Goal: Use online tool/utility: Utilize a website feature to perform a specific function

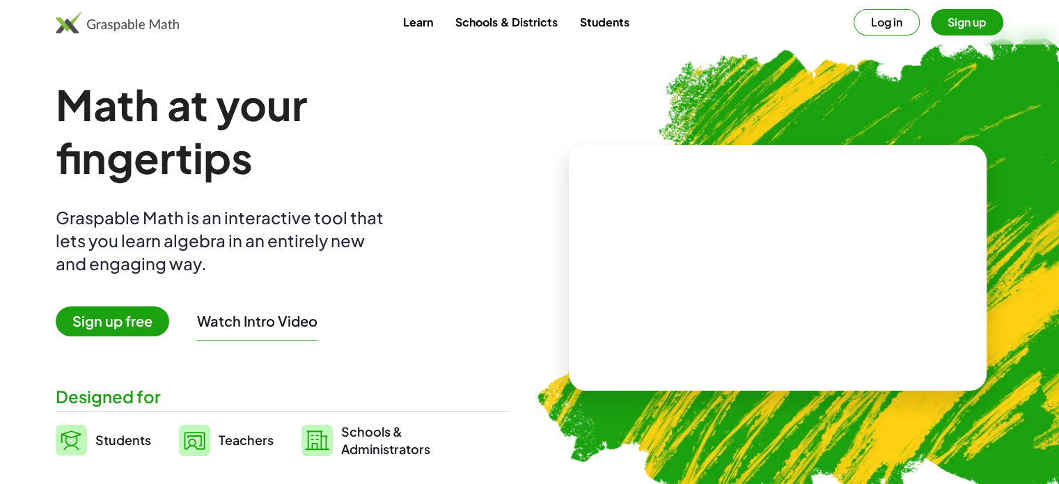
click at [127, 441] on span "Students" at bounding box center [123, 440] width 56 height 16
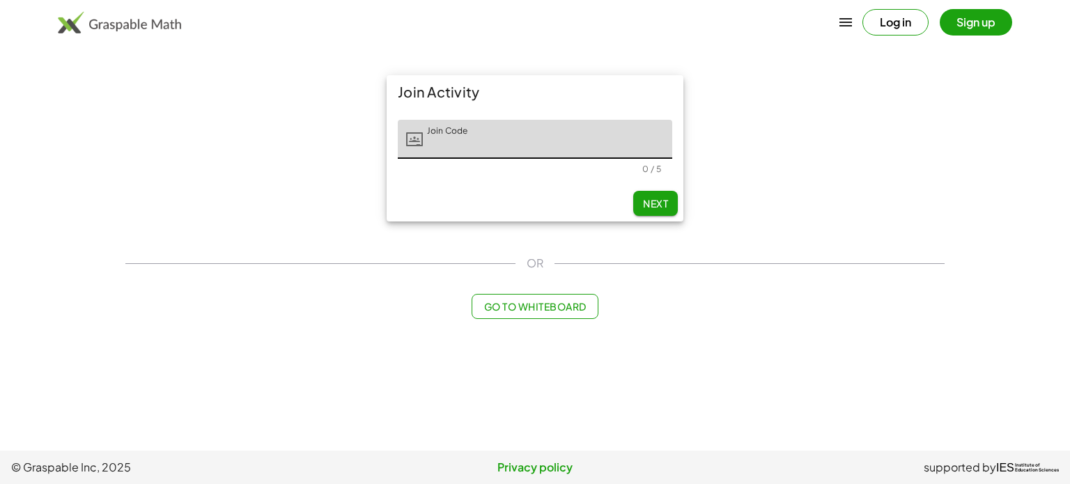
click at [527, 306] on span "Go to Whiteboard" at bounding box center [534, 306] width 102 height 13
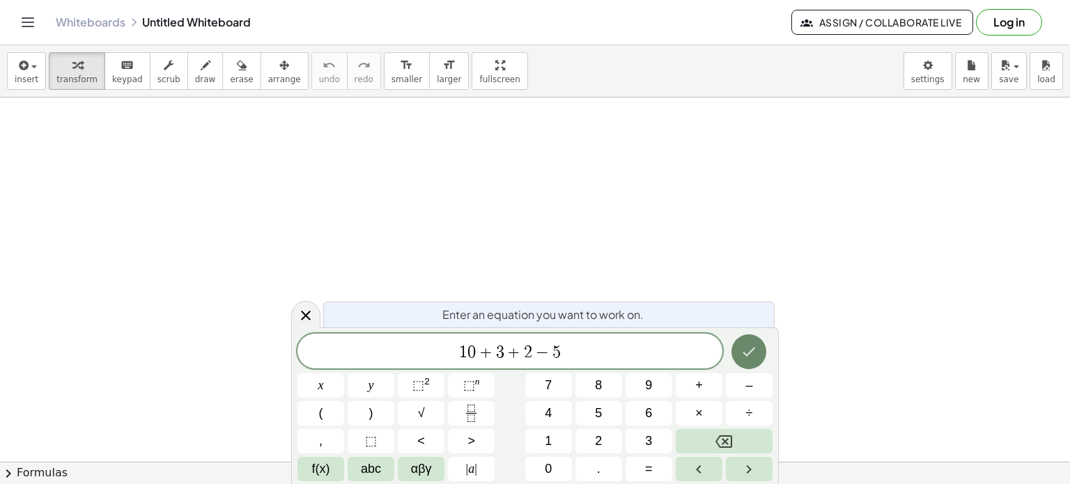
click at [749, 353] on icon "Done" at bounding box center [749, 351] width 13 height 9
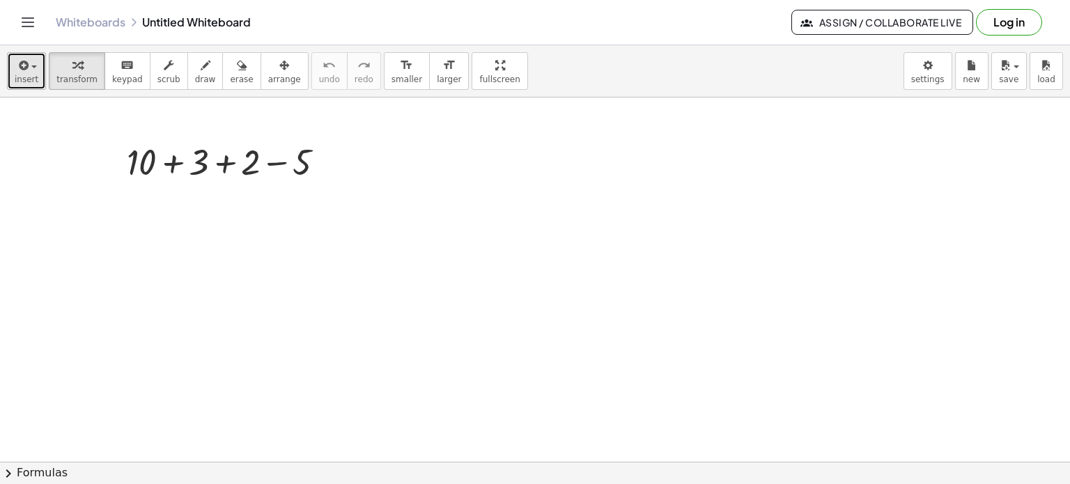
click at [25, 68] on icon "button" at bounding box center [22, 65] width 13 height 17
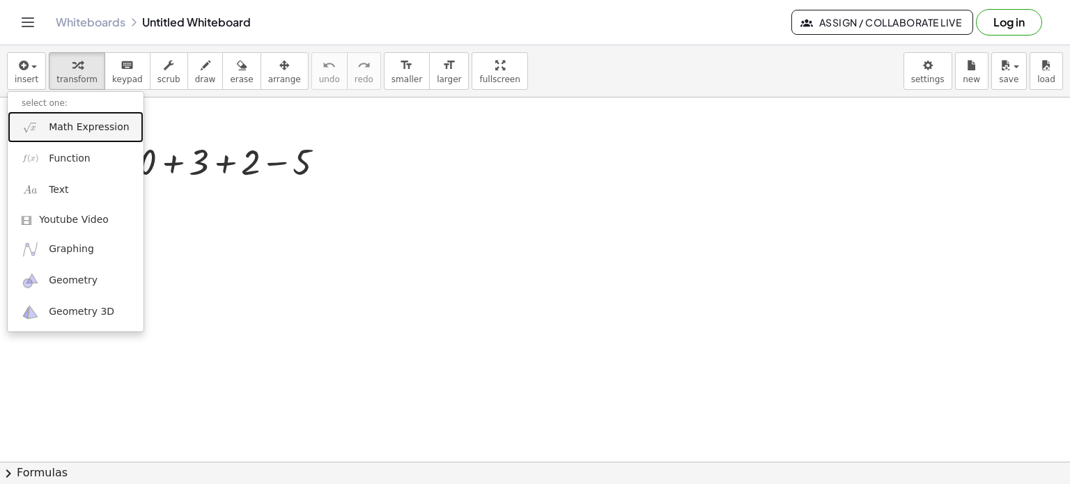
click at [45, 127] on link "Math Expression" at bounding box center [76, 126] width 136 height 31
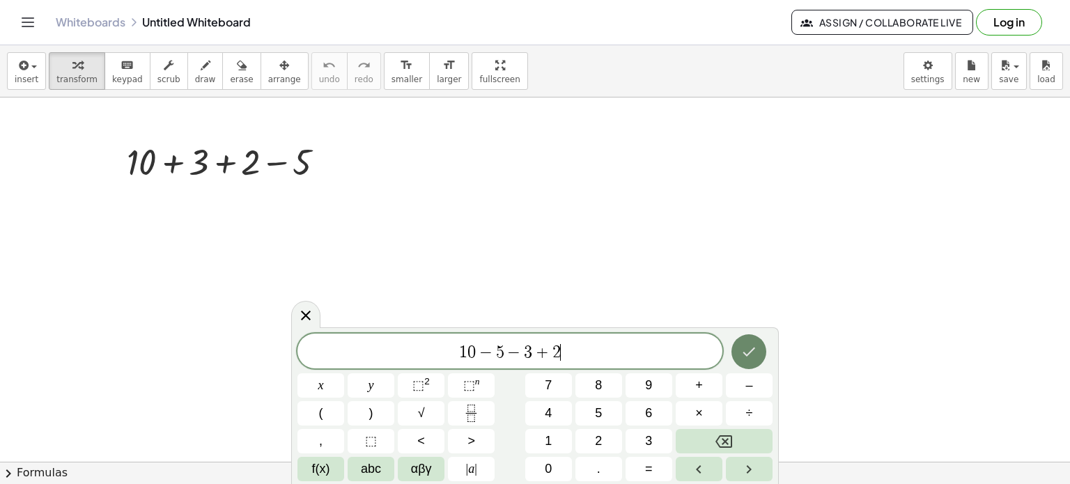
click at [752, 354] on icon "Done" at bounding box center [748, 351] width 17 height 17
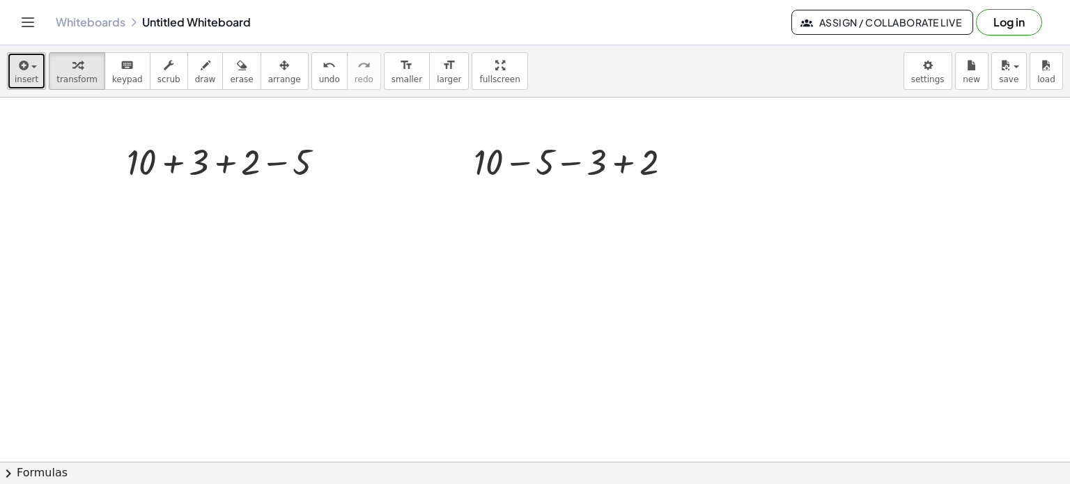
click at [22, 69] on icon "button" at bounding box center [22, 65] width 13 height 17
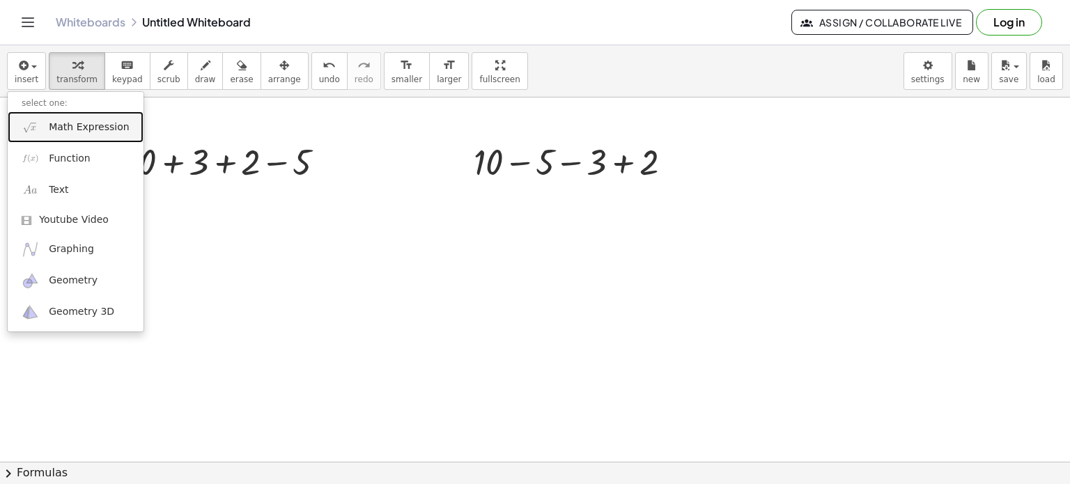
click at [49, 127] on span "Math Expression" at bounding box center [89, 127] width 80 height 14
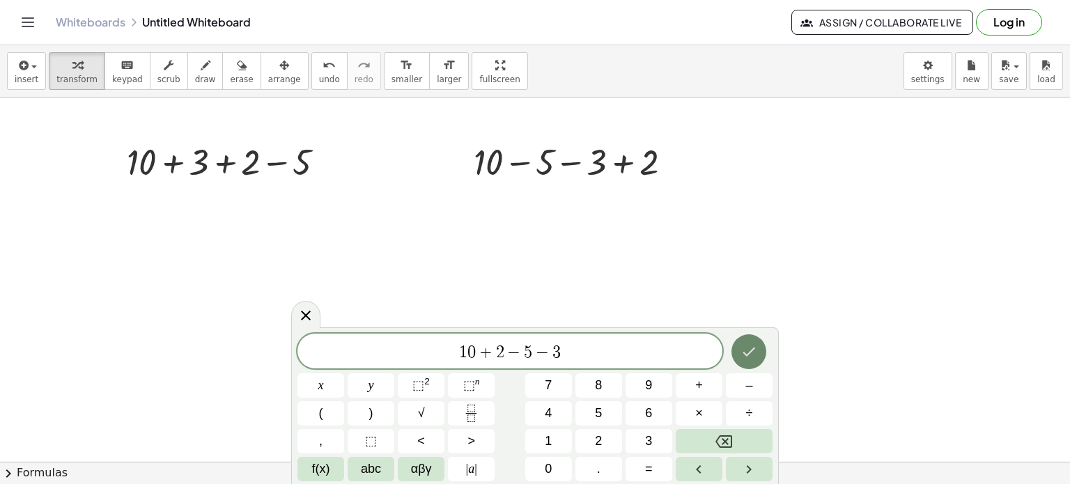
click at [757, 347] on icon "Done" at bounding box center [748, 351] width 17 height 17
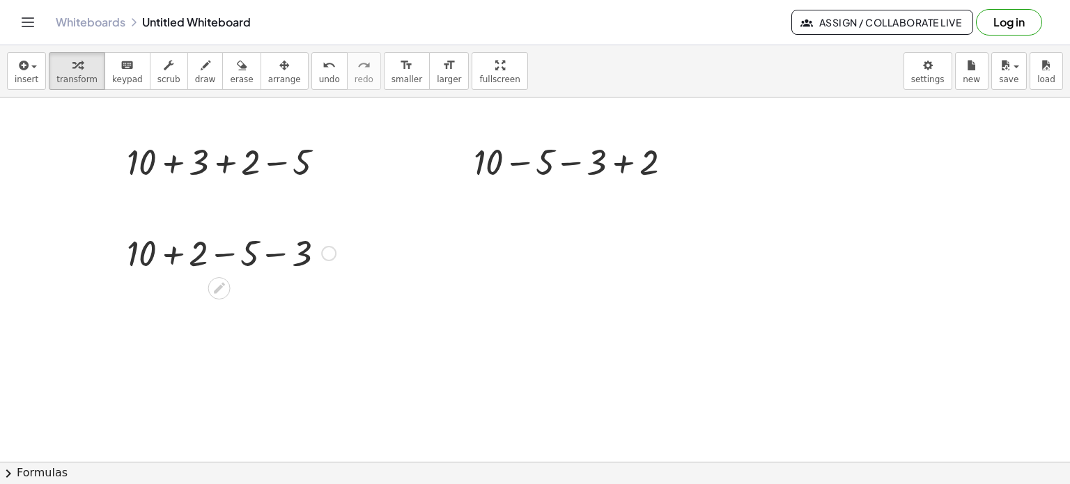
click at [268, 249] on div at bounding box center [231, 251] width 223 height 47
click at [326, 252] on div at bounding box center [328, 253] width 15 height 15
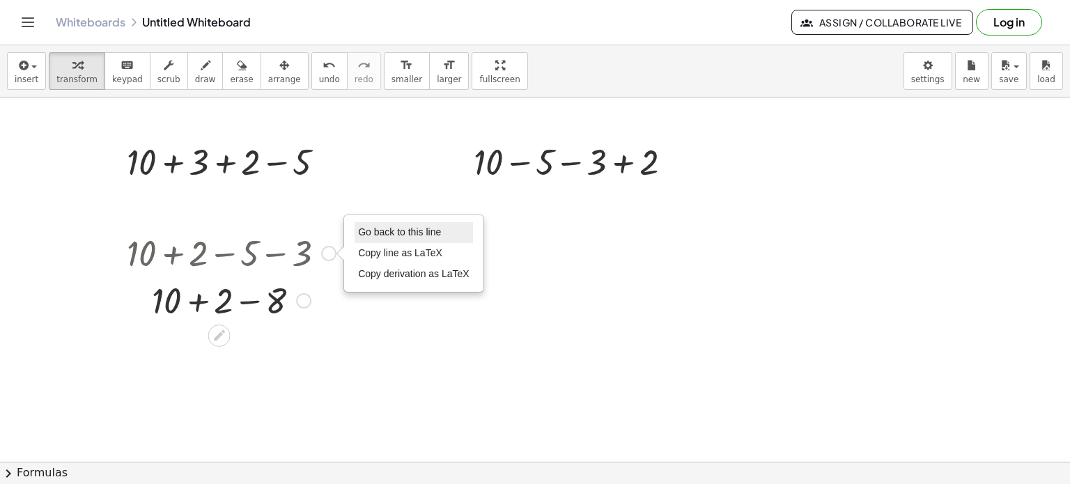
click at [373, 226] on span "Go back to this line" at bounding box center [399, 231] width 83 height 11
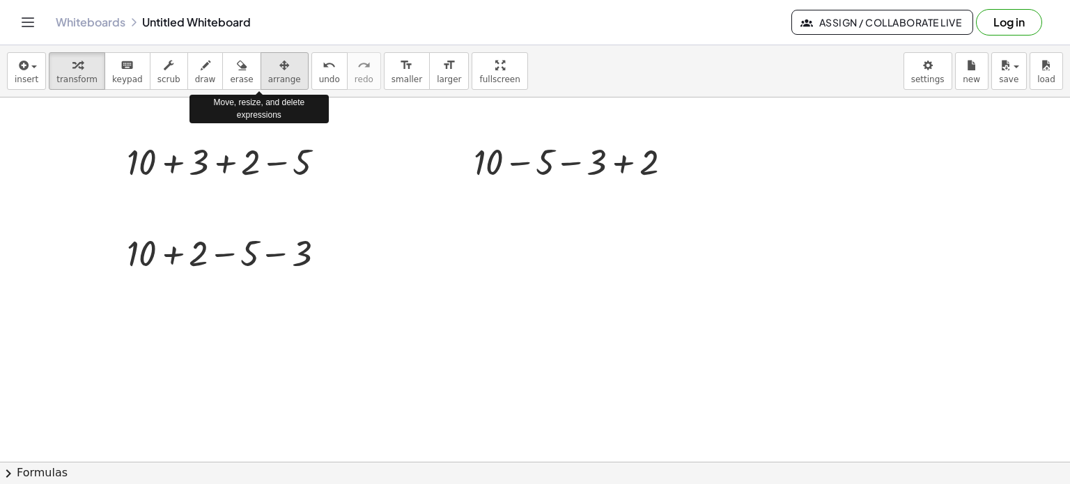
click at [279, 72] on icon "button" at bounding box center [284, 65] width 10 height 17
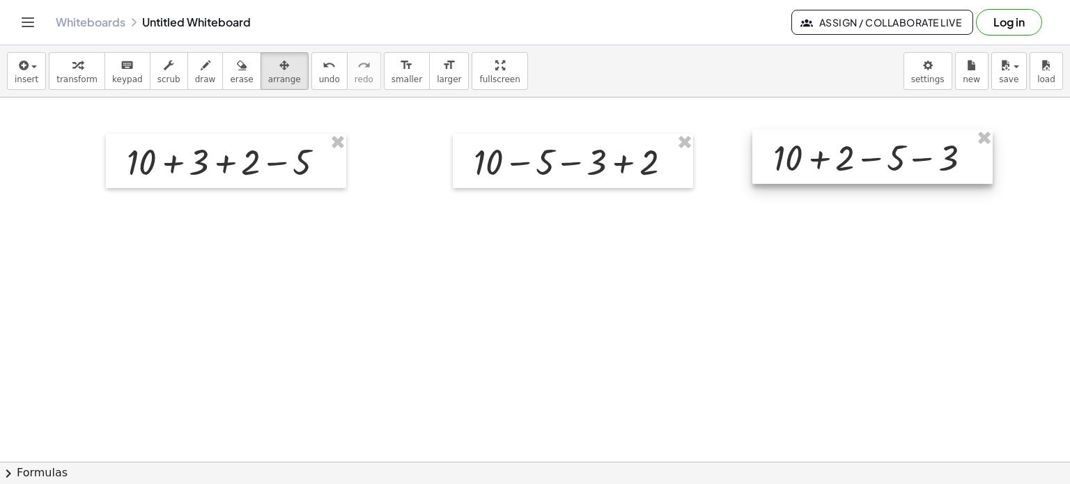
drag, startPoint x: 224, startPoint y: 239, endPoint x: 870, endPoint y: 143, distance: 653.2
click at [870, 143] on div at bounding box center [872, 157] width 240 height 54
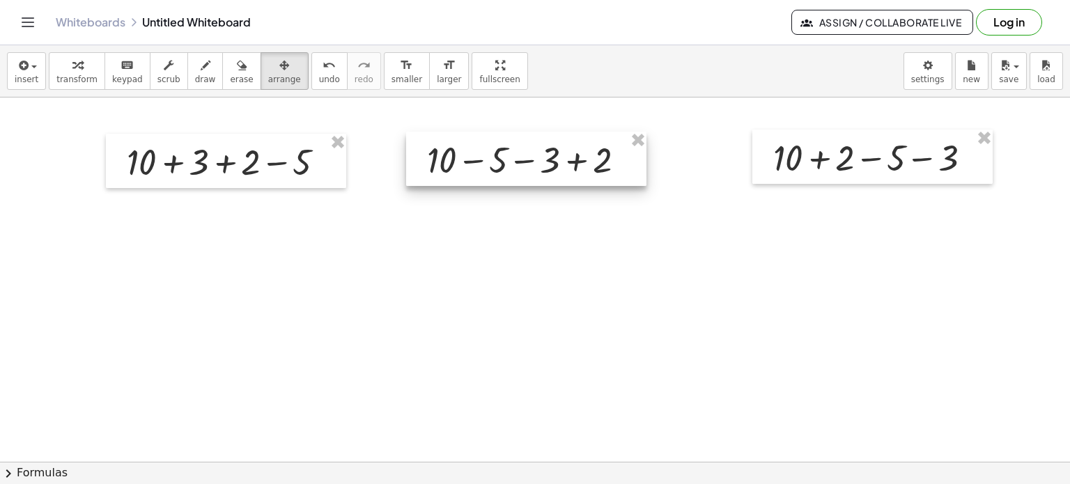
drag, startPoint x: 593, startPoint y: 146, endPoint x: 547, endPoint y: 143, distance: 46.7
click at [547, 143] on div at bounding box center [526, 159] width 240 height 54
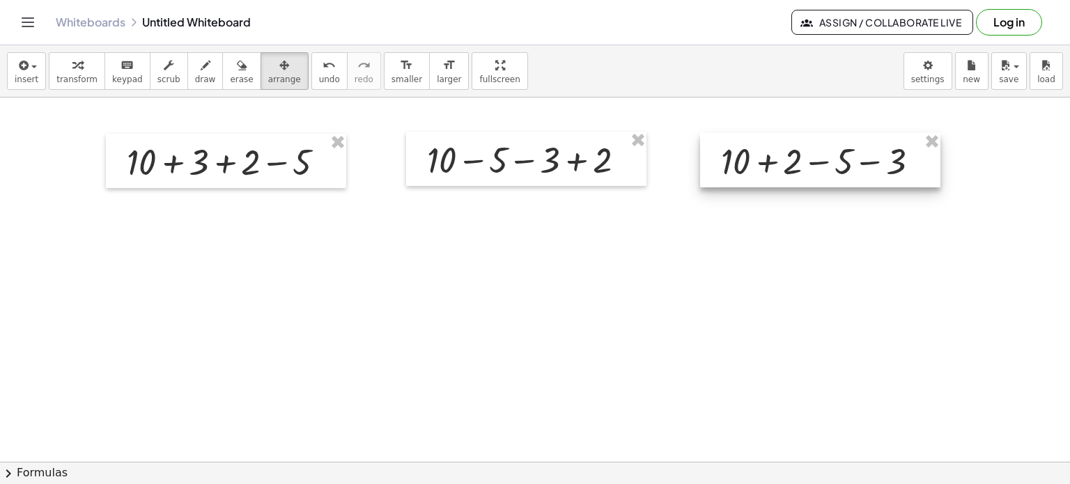
drag, startPoint x: 867, startPoint y: 134, endPoint x: 815, endPoint y: 138, distance: 52.3
click at [815, 138] on div at bounding box center [820, 160] width 240 height 54
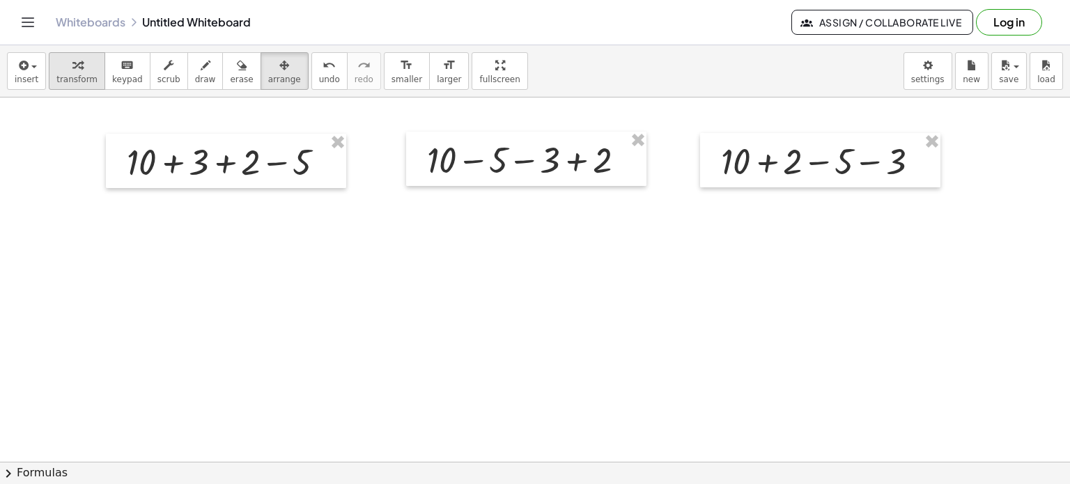
click at [72, 72] on icon "button" at bounding box center [77, 65] width 10 height 17
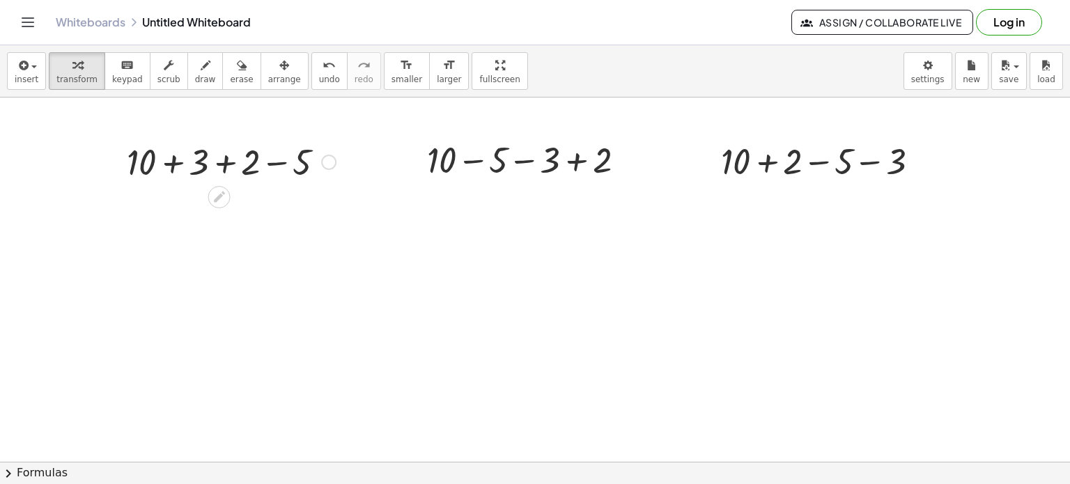
click at [326, 159] on div at bounding box center [328, 162] width 15 height 15
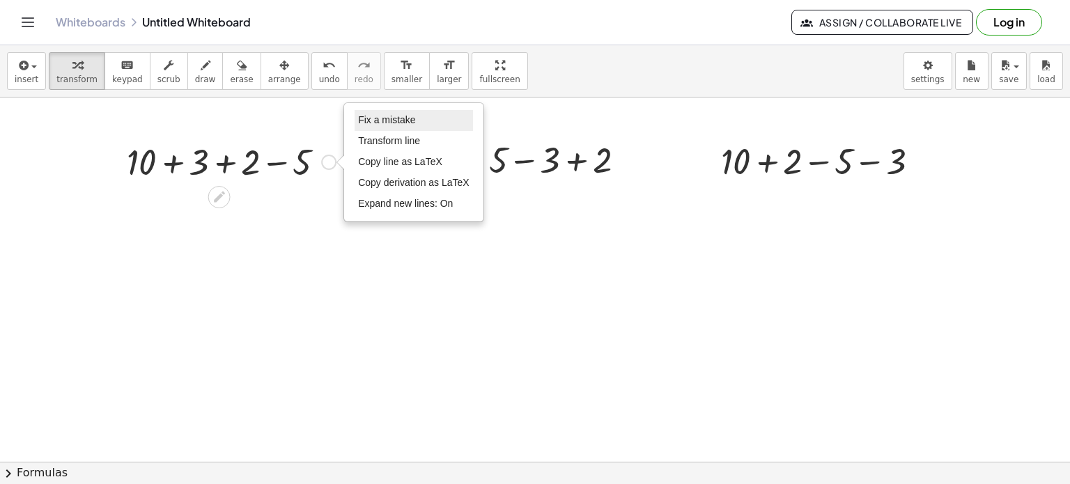
click at [382, 116] on span "Fix a mistake" at bounding box center [386, 119] width 57 height 11
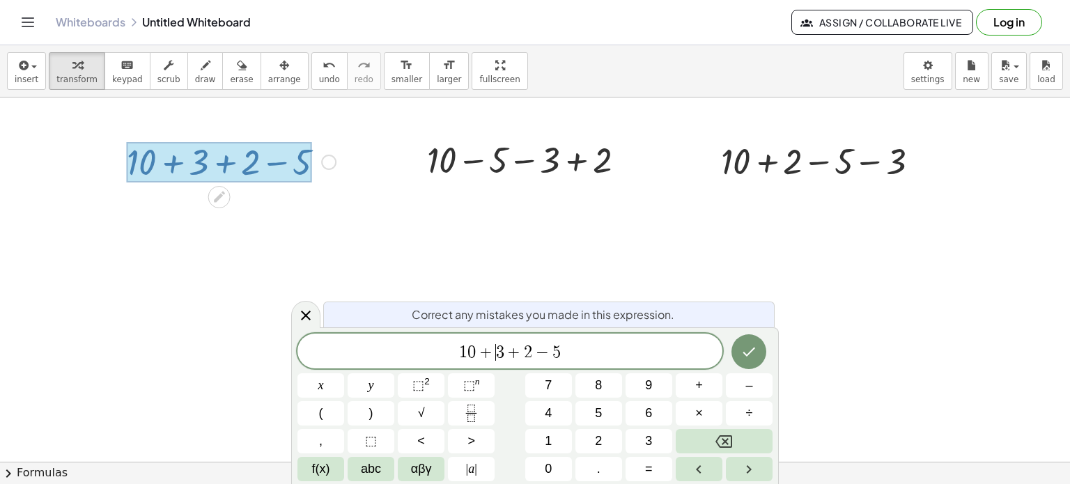
click at [491, 352] on span "+" at bounding box center [486, 352] width 20 height 17
click at [750, 356] on icon "Done" at bounding box center [748, 351] width 17 height 17
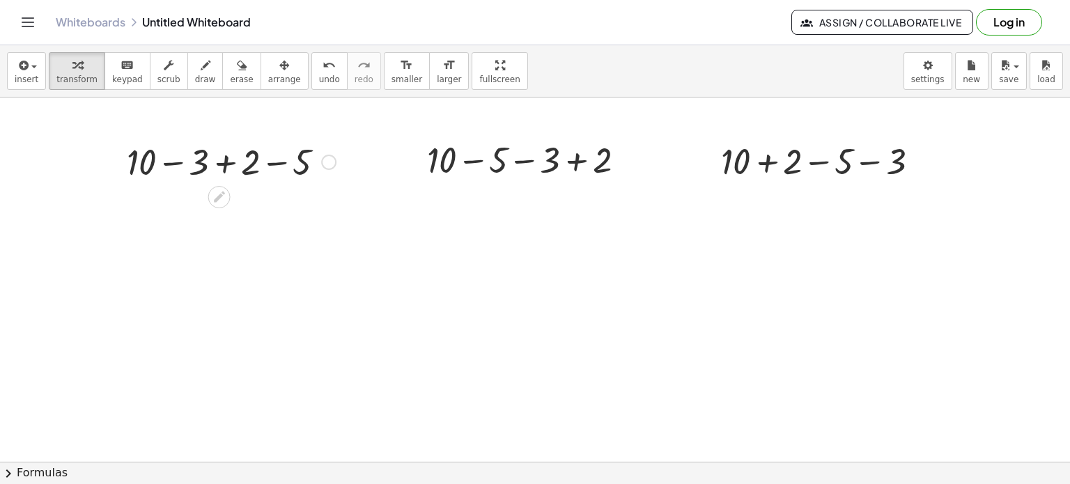
click at [170, 162] on div at bounding box center [231, 160] width 223 height 47
click at [194, 209] on div at bounding box center [231, 208] width 223 height 47
drag, startPoint x: 267, startPoint y: 209, endPoint x: 266, endPoint y: 273, distance: 64.1
click at [219, 257] on div "+ − 5 9 Fix a mistake Transform line Copy line as LaTeX Copy derivation as LaTe…" at bounding box center [219, 257] width 0 height 0
click at [220, 258] on div at bounding box center [231, 255] width 223 height 47
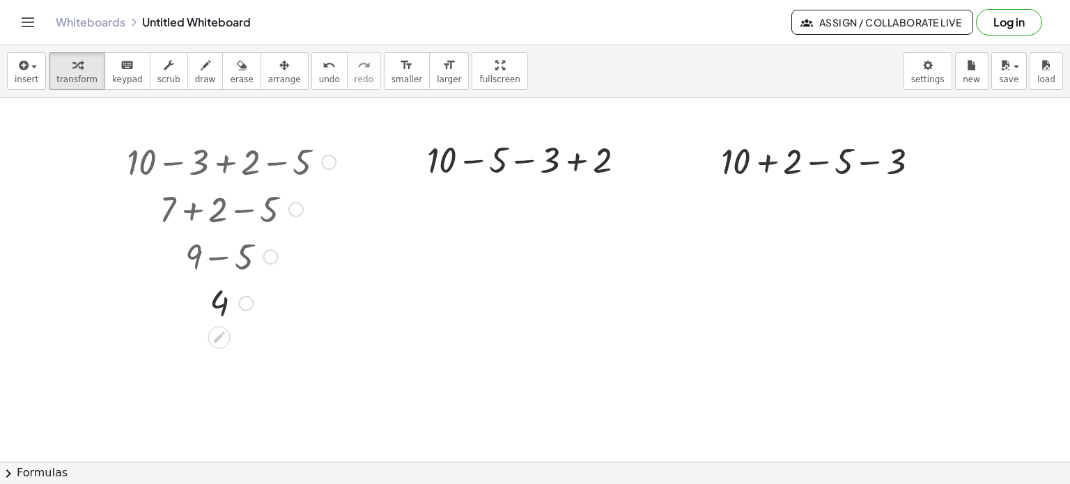
drag, startPoint x: 247, startPoint y: 256, endPoint x: 230, endPoint y: 311, distance: 58.4
click at [219, 304] on div "4 Fix a mistake Transform line Copy line as LaTeX Copy derivation as LaTeX Expa…" at bounding box center [219, 304] width 0 height 0
drag, startPoint x: 249, startPoint y: 292, endPoint x: 307, endPoint y: 203, distance: 105.7
click at [219, 215] on div "4 Fix a mistake Transform line Copy line as LaTeX Copy derivation as LaTeX Expa…" at bounding box center [219, 215] width 0 height 0
drag, startPoint x: 245, startPoint y: 205, endPoint x: 265, endPoint y: 219, distance: 24.4
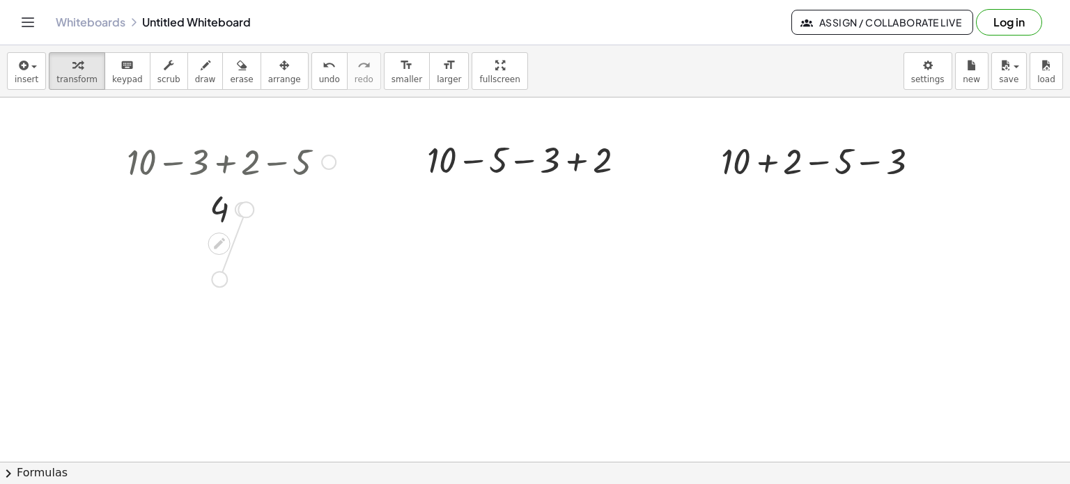
drag, startPoint x: 240, startPoint y: 210, endPoint x: 192, endPoint y: 338, distance: 137.7
click at [474, 160] on div at bounding box center [531, 158] width 223 height 47
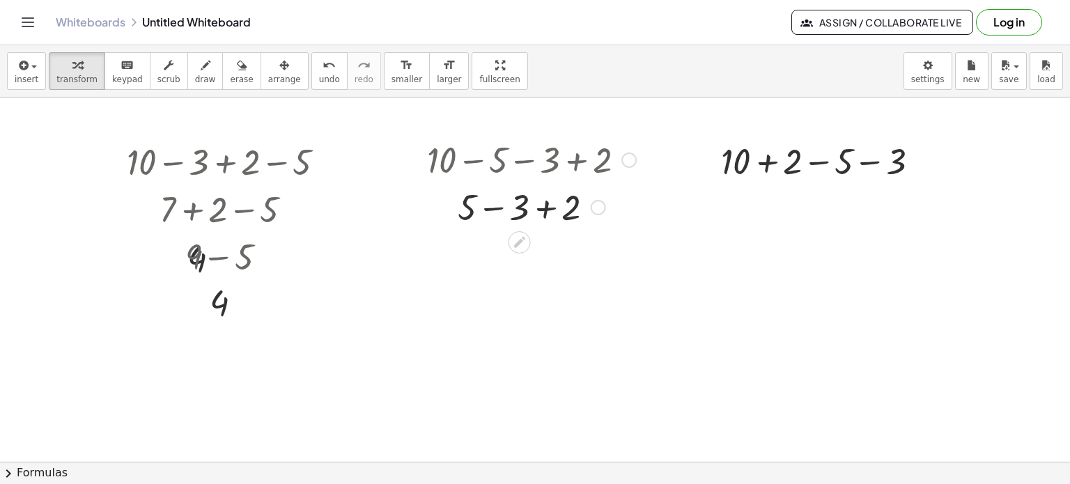
click at [493, 208] on div at bounding box center [531, 205] width 223 height 47
drag, startPoint x: 570, startPoint y: 202, endPoint x: 572, endPoint y: 256, distance: 54.3
click at [519, 255] on div "+ + 2 2" at bounding box center [519, 255] width 0 height 0
click at [519, 254] on div at bounding box center [531, 253] width 223 height 47
drag, startPoint x: 547, startPoint y: 253, endPoint x: 525, endPoint y: 320, distance: 70.5
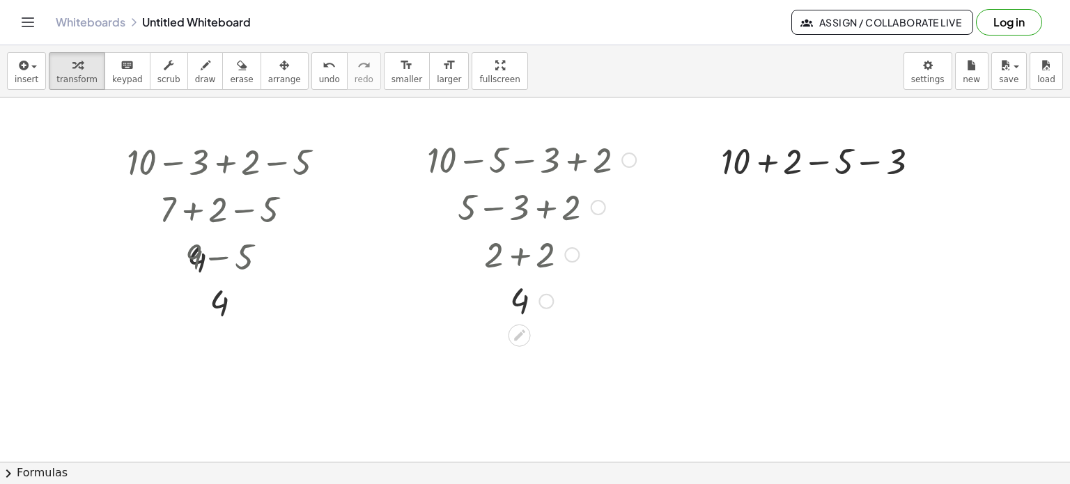
click at [519, 302] on div "4" at bounding box center [519, 302] width 0 height 0
click at [767, 159] on div at bounding box center [825, 159] width 223 height 47
click at [791, 210] on div at bounding box center [825, 207] width 223 height 47
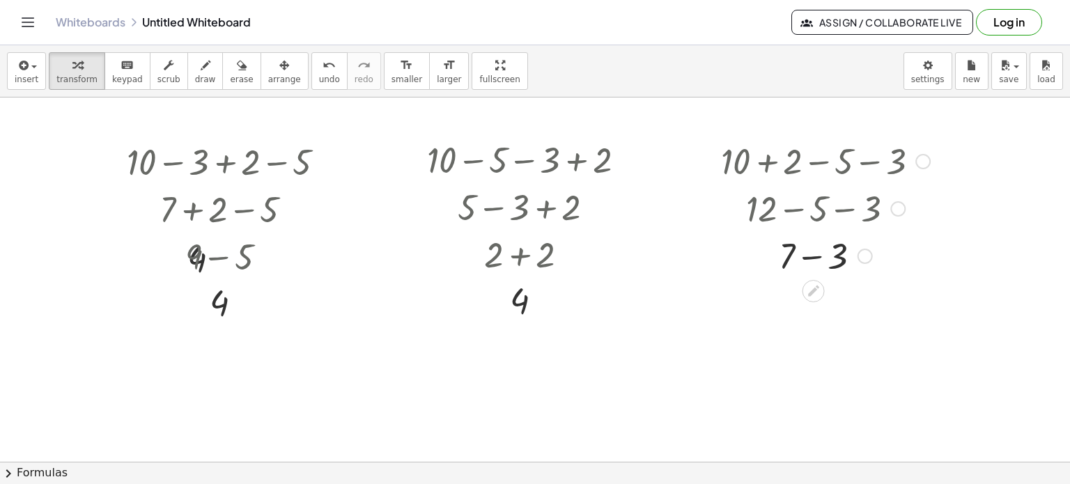
drag, startPoint x: 866, startPoint y: 208, endPoint x: 861, endPoint y: 267, distance: 60.1
click at [813, 256] on div "+ − 3 7 Go back to this line Copy line as LaTeX Copy derivation as LaTeX" at bounding box center [813, 256] width 0 height 0
click at [811, 253] on div at bounding box center [825, 254] width 223 height 47
drag, startPoint x: 841, startPoint y: 254, endPoint x: 836, endPoint y: 312, distance: 58.0
click at [813, 303] on div "4 Go back to this line Copy line as LaTeX Copy derivation as LaTeX" at bounding box center [813, 303] width 0 height 0
